Goal: Manage account settings

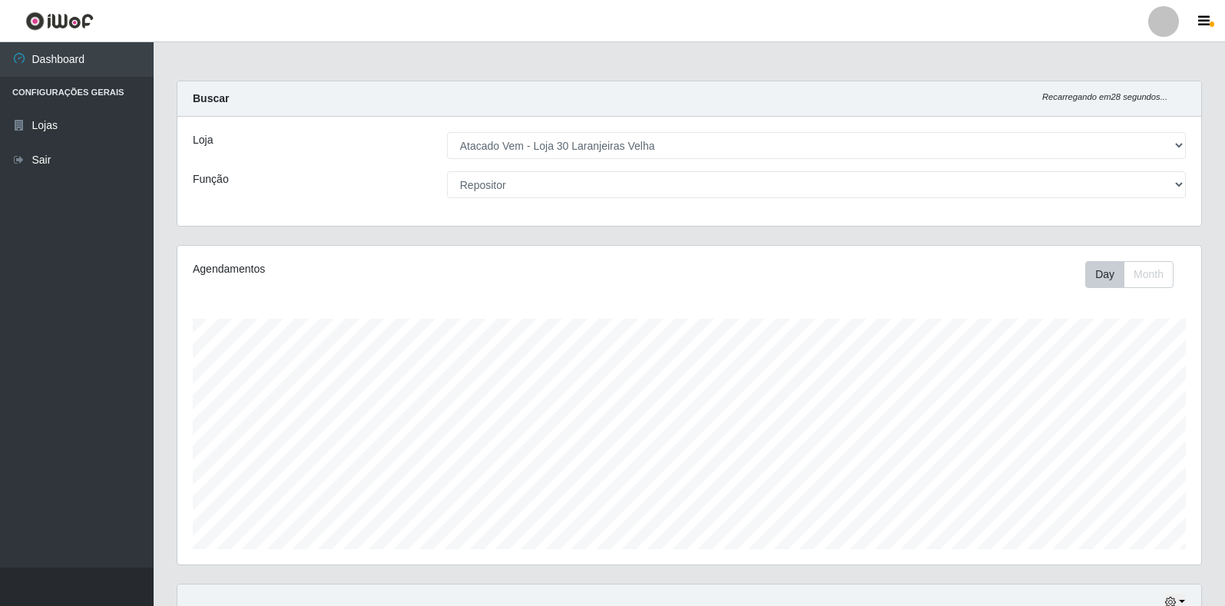
select select "495"
select select "24"
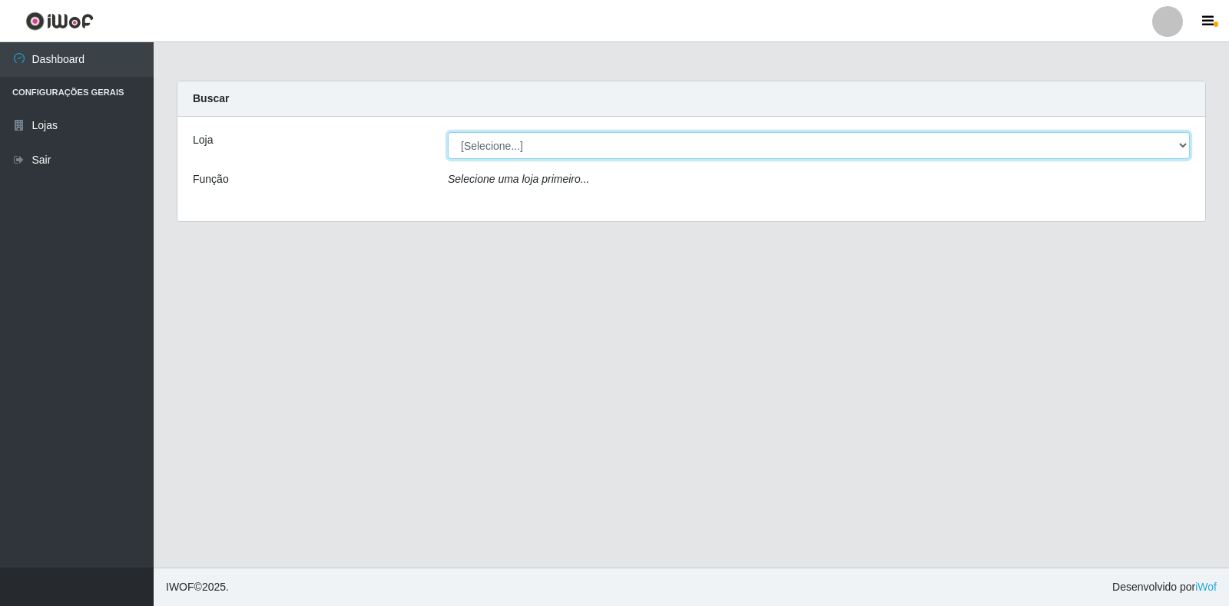
click at [561, 144] on select "[Selecione...] Atacado Vem - Loja 30 Laranjeiras Velha" at bounding box center [819, 145] width 742 height 27
select select "495"
click at [448, 132] on select "[Selecione...] Atacado Vem - Loja 30 Laranjeiras Velha" at bounding box center [819, 145] width 742 height 27
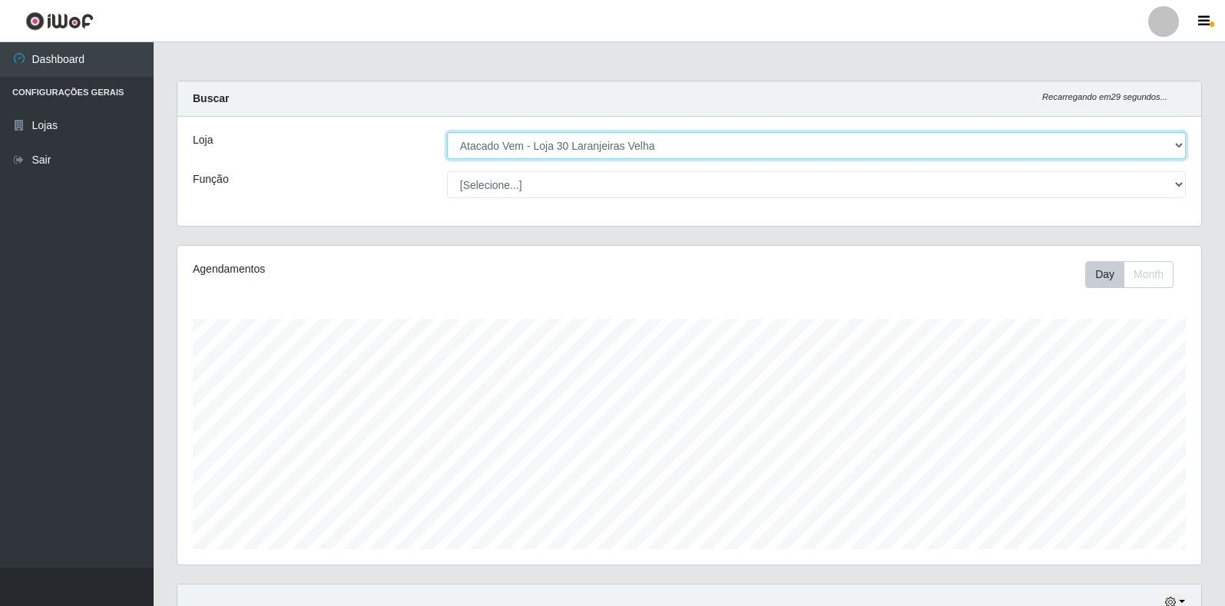
scroll to position [319, 1024]
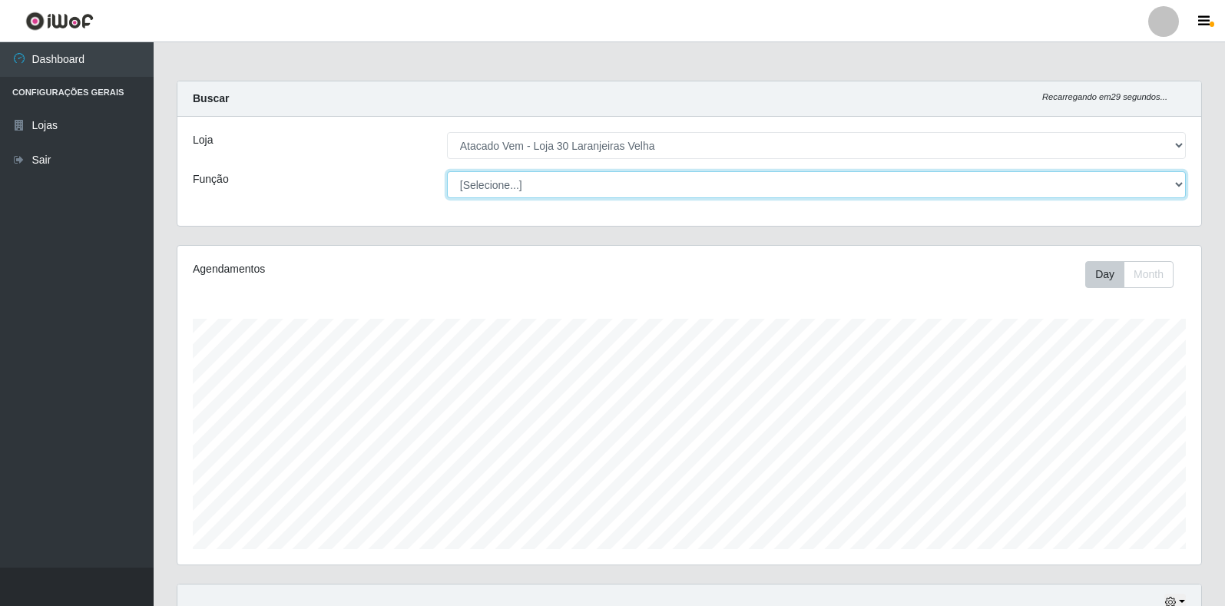
click at [555, 190] on select "[Selecione...] Repositor Repositor + Repositor ++" at bounding box center [816, 184] width 739 height 27
select select "24"
click at [447, 171] on select "[Selecione...] Repositor Repositor + Repositor ++" at bounding box center [816, 184] width 739 height 27
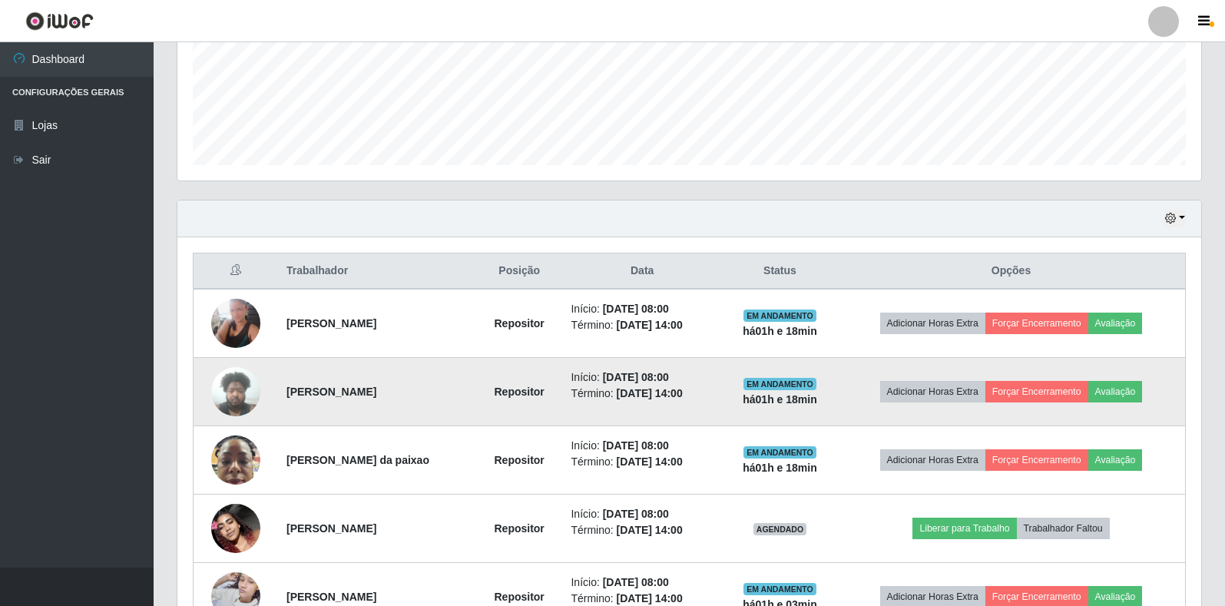
scroll to position [0, 0]
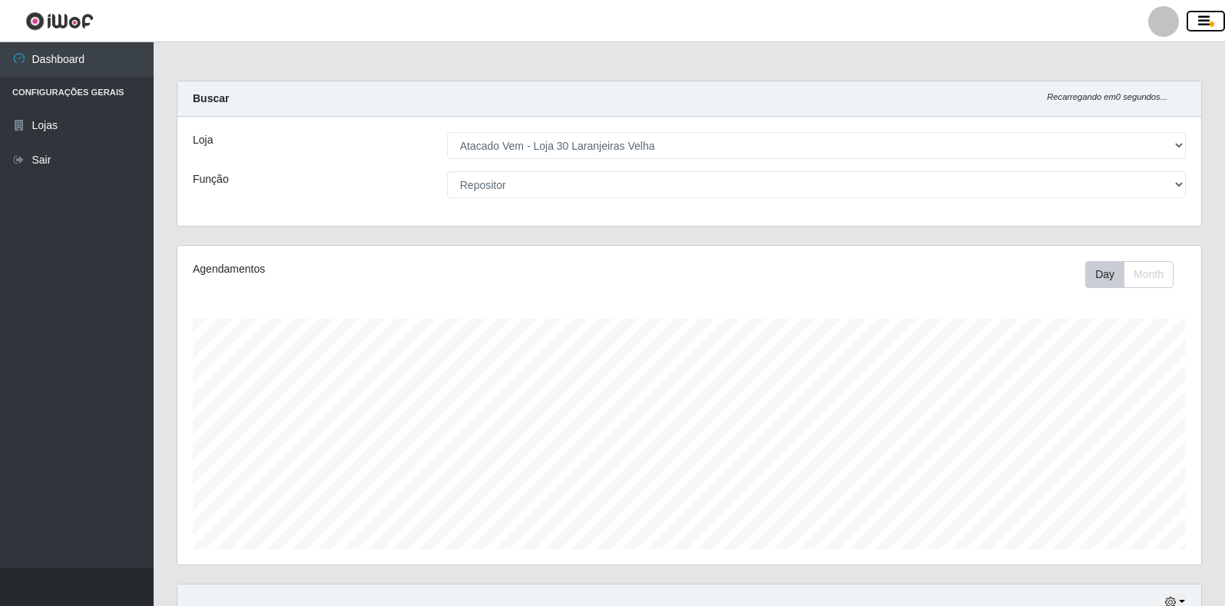
click at [1210, 18] on button "button" at bounding box center [1205, 21] width 38 height 21
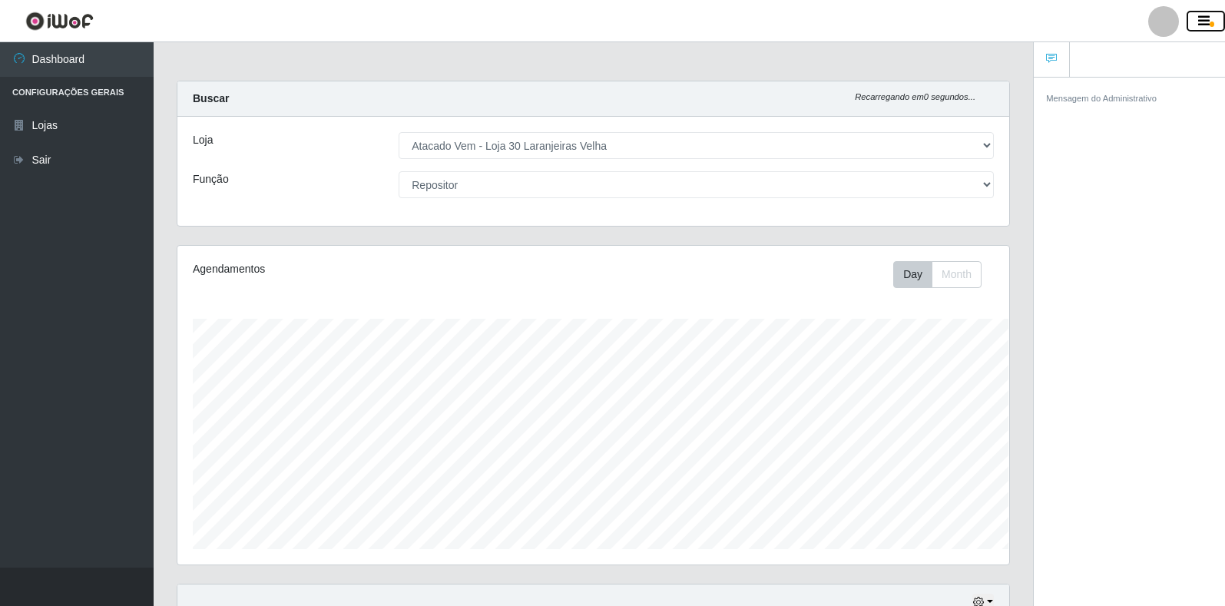
scroll to position [767510, 766997]
click at [1162, 24] on div at bounding box center [1163, 21] width 31 height 31
drag, startPoint x: 326, startPoint y: 13, endPoint x: 211, endPoint y: 39, distance: 117.3
click at [326, 13] on header "Perfil Alterar Senha Sair" at bounding box center [612, 21] width 1225 height 42
